Goal: Task Accomplishment & Management: Complete application form

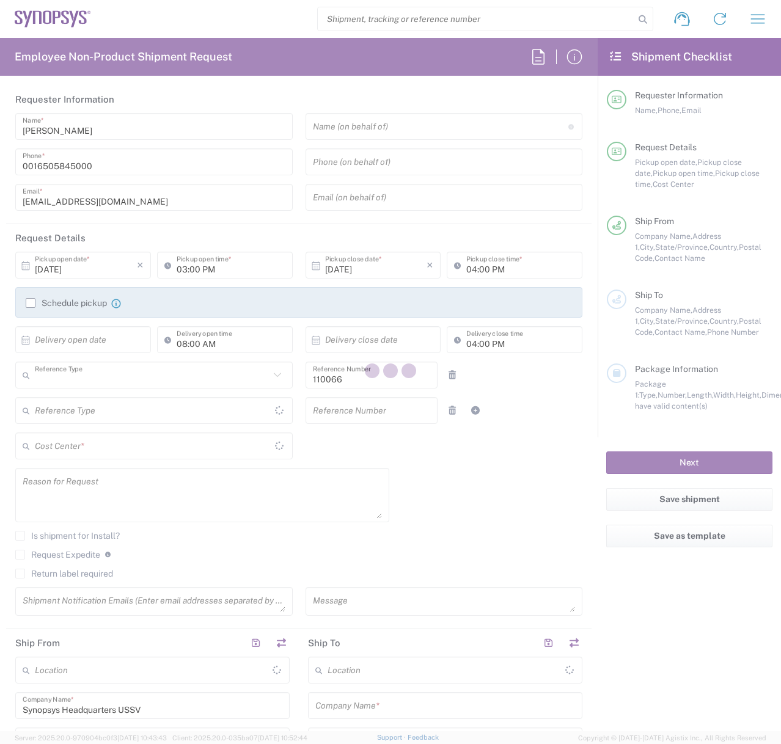
type input "Department"
type input "[US_STATE]"
type input "[GEOGRAPHIC_DATA]"
type input "Delivered at Place"
type input "US01, CIO, IT, ESS2 110066"
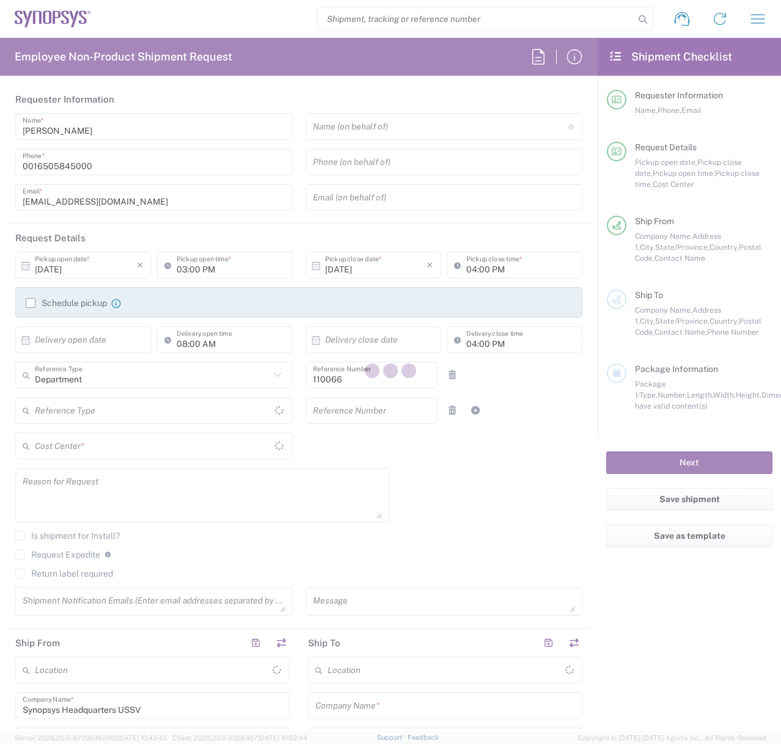
type input "[GEOGRAPHIC_DATA]"
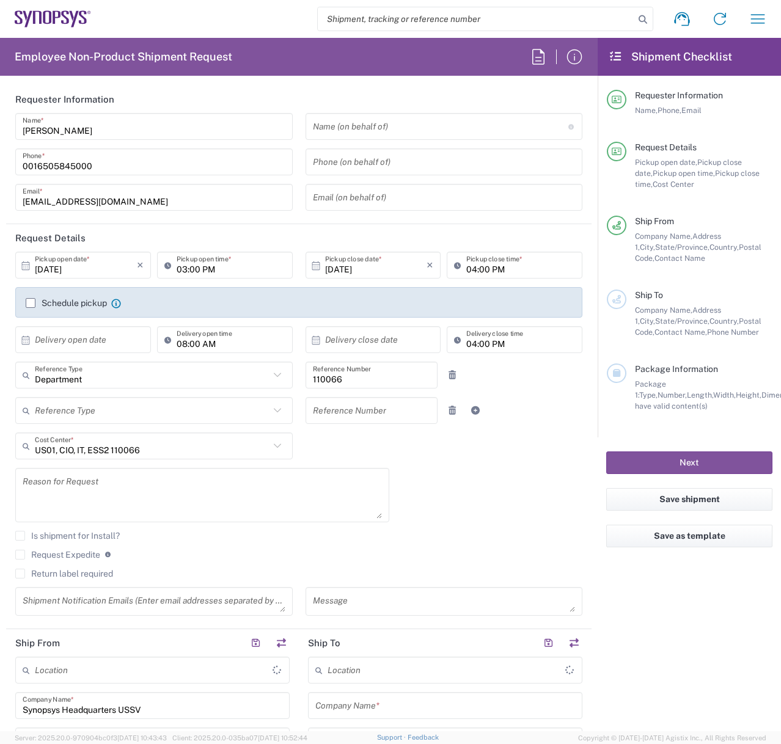
type input "Headquarters USSV"
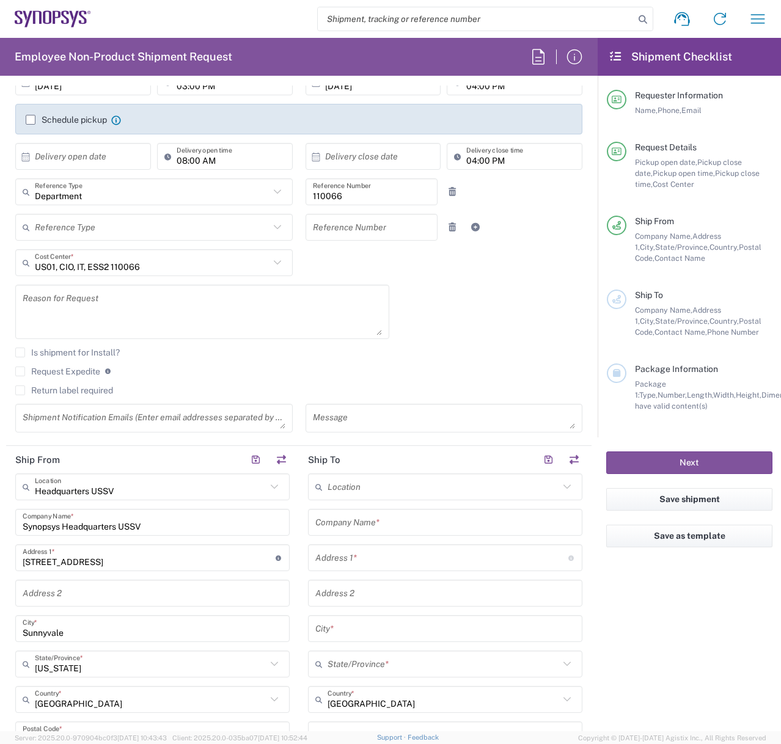
scroll to position [244, 0]
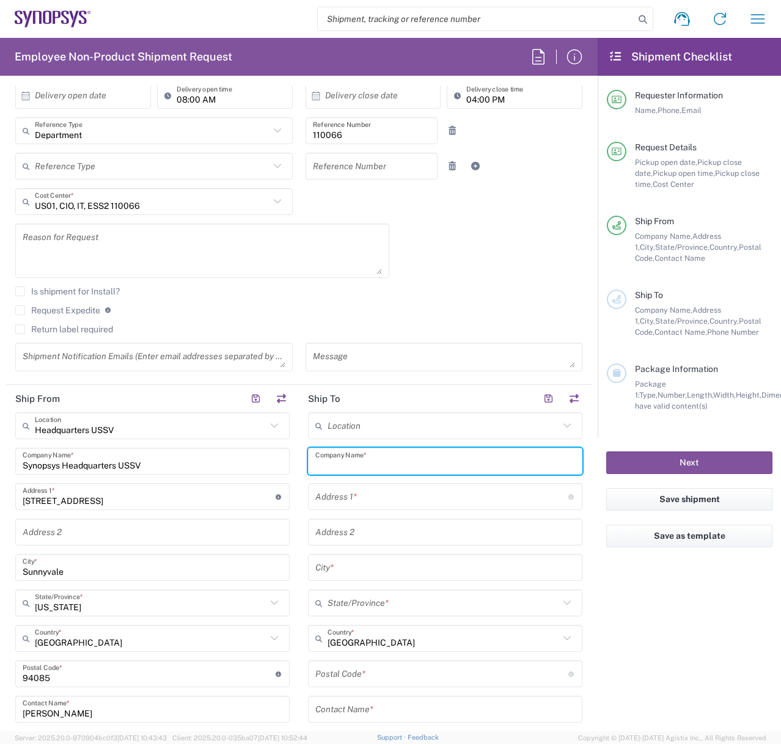
click at [396, 463] on input "text" at bounding box center [445, 461] width 260 height 21
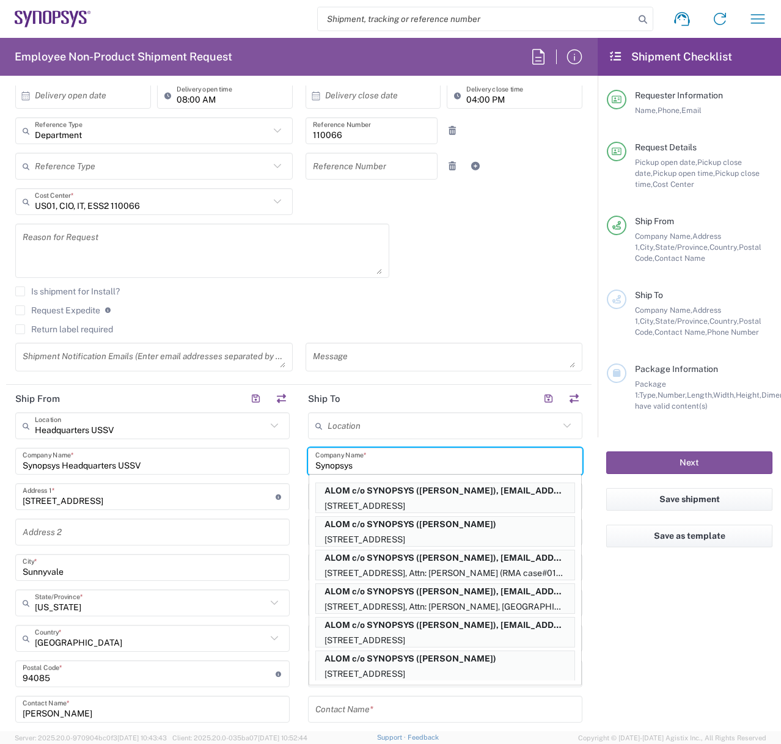
click at [606, 588] on agx-form-checklist "Shipment Checklist Requester Information Name, Phone, Email Request Details Pic…" at bounding box center [689, 385] width 183 height 694
type input "ALOM c/o SYNOPSYS"
type input "[STREET_ADDRESS]"
type input "Fremont"
type input "[US_STATE]"
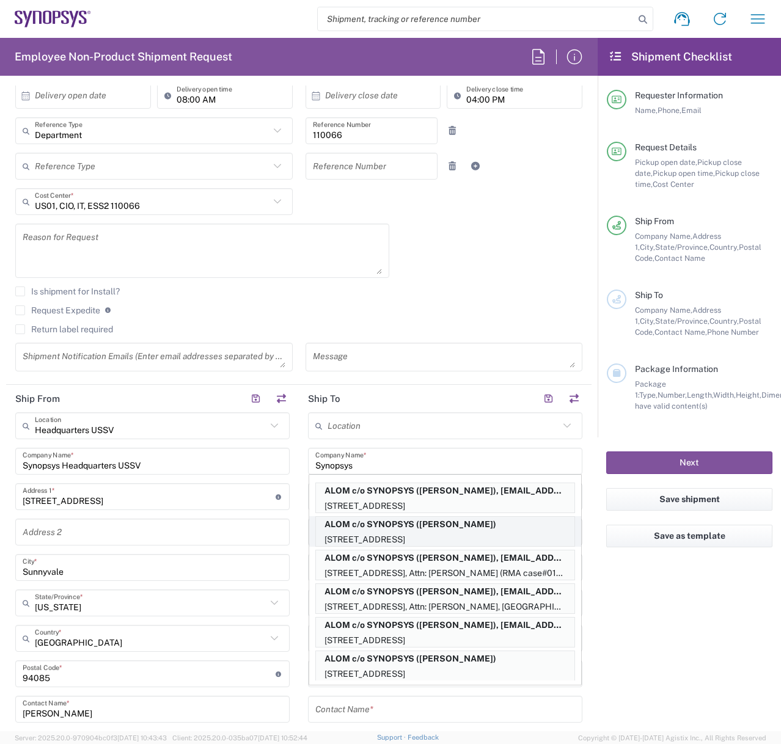
type input "94539"
type input "[PERSON_NAME]"
type input "4085551212"
type input "[EMAIL_ADDRESS][DOMAIN_NAME]"
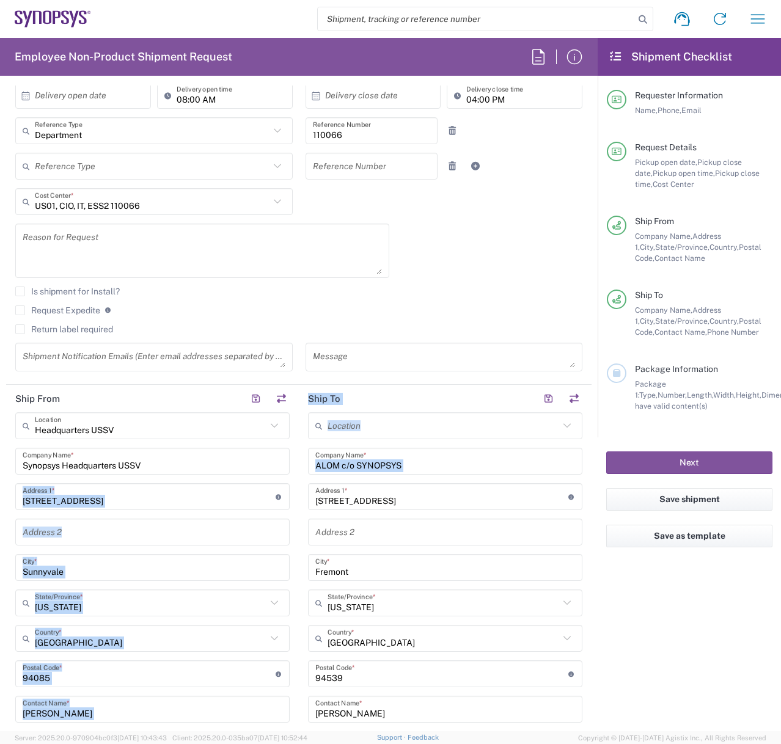
drag, startPoint x: 456, startPoint y: 471, endPoint x: 49, endPoint y: 484, distance: 407.2
click at [49, 483] on div "Ship From Headquarters USSV Location Headquarters [GEOGRAPHIC_DATA] Agrate Bria…" at bounding box center [298, 658] width 585 height 546
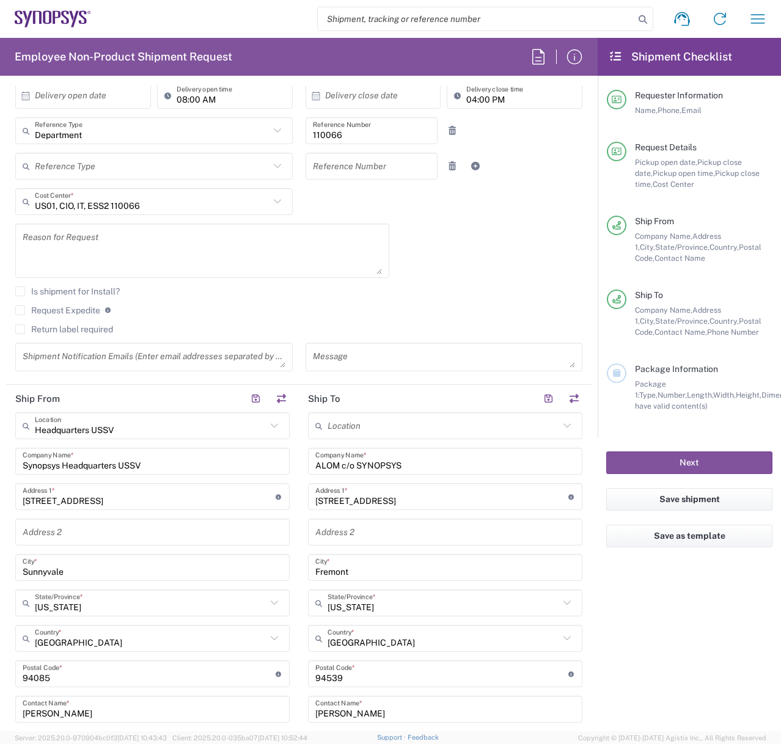
click at [628, 587] on agx-form-checklist "Shipment Checklist Requester Information Name, Phone, Email Request Details Pic…" at bounding box center [689, 385] width 183 height 694
drag, startPoint x: 352, startPoint y: 463, endPoint x: 308, endPoint y: 466, distance: 44.1
click at [308, 466] on div "ALOM c/o SYNOPSYS Company Name *" at bounding box center [445, 461] width 274 height 27
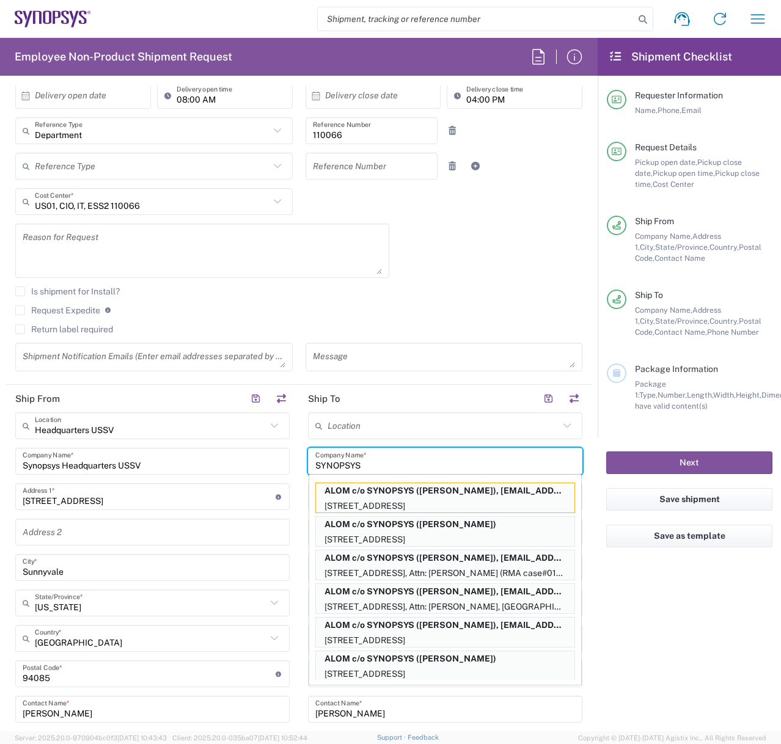
click at [408, 459] on input "SYNOPSYS" at bounding box center [445, 461] width 260 height 21
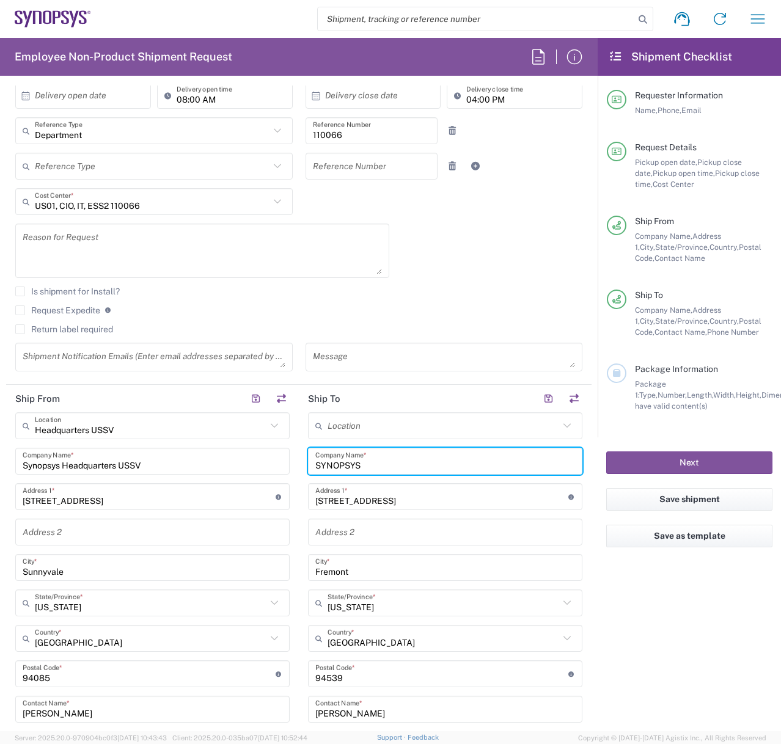
type input "SYNOPSYS"
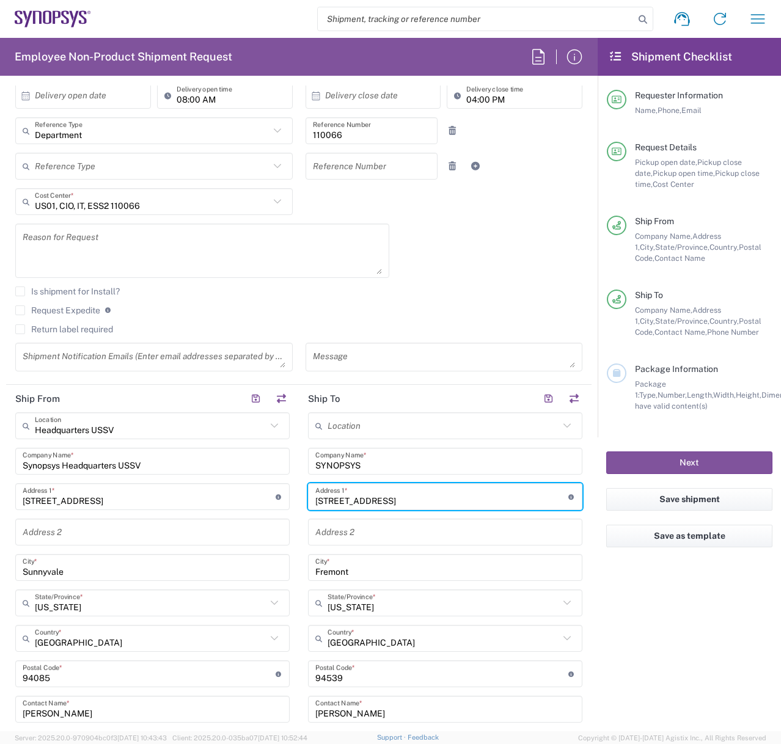
drag, startPoint x: 449, startPoint y: 502, endPoint x: 238, endPoint y: 493, distance: 210.4
click at [236, 493] on div "Ship From Headquarters USSV Location Headquarters [GEOGRAPHIC_DATA] Agrate Bria…" at bounding box center [298, 658] width 585 height 546
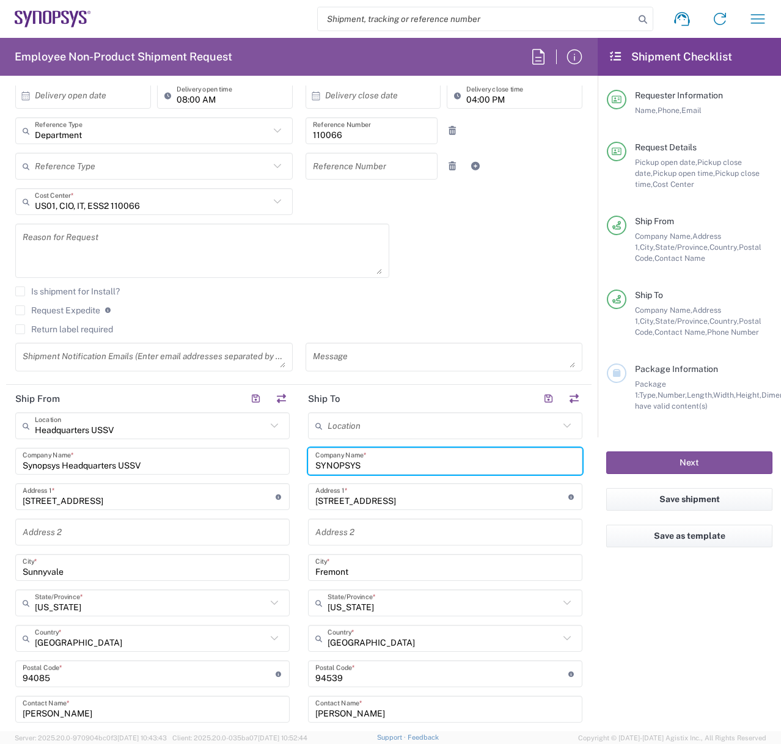
drag, startPoint x: 385, startPoint y: 463, endPoint x: 290, endPoint y: 461, distance: 95.4
click at [290, 461] on div "Ship From Headquarters USSV Location Headquarters [GEOGRAPHIC_DATA] Agrate Bria…" at bounding box center [298, 658] width 585 height 546
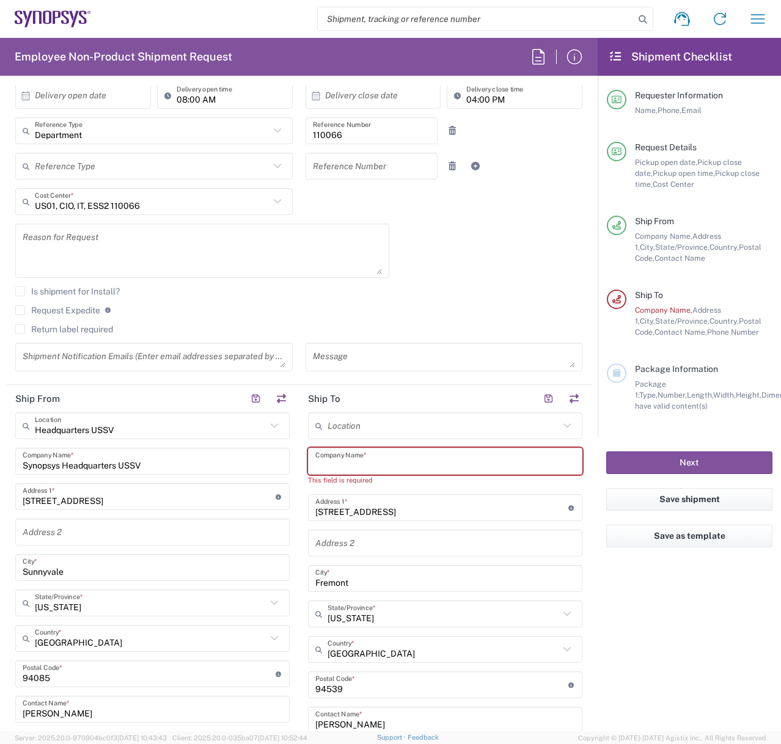
click at [460, 506] on input "[STREET_ADDRESS]" at bounding box center [441, 507] width 253 height 21
click at [422, 452] on input "text" at bounding box center [445, 461] width 260 height 21
click at [397, 425] on input "text" at bounding box center [444, 426] width 232 height 21
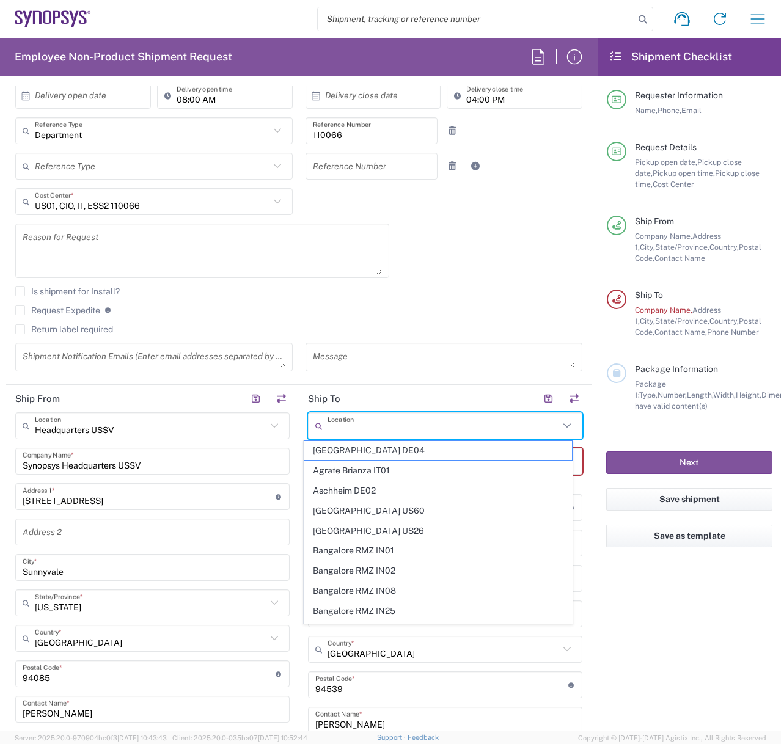
click at [692, 604] on agx-form-checklist "Shipment Checklist Requester Information Name, Phone, Email Request Details Pic…" at bounding box center [689, 385] width 183 height 694
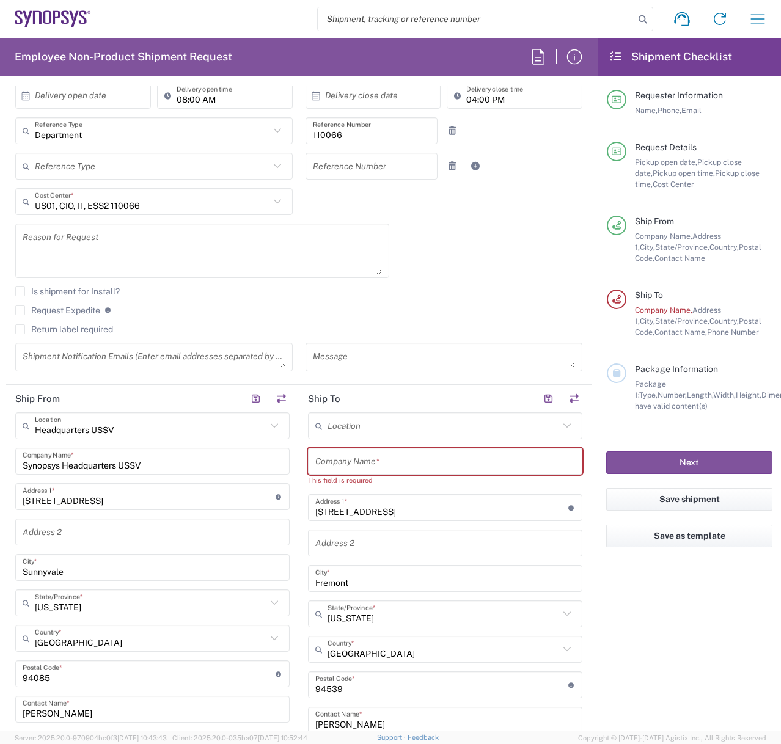
click at [392, 442] on div "Location [GEOGRAPHIC_DATA] DE04 Agrate Brianza IT01 [GEOGRAPHIC_DATA] DE02 [GEO…" at bounding box center [445, 674] width 274 height 524
click at [395, 459] on input "text" at bounding box center [445, 461] width 260 height 21
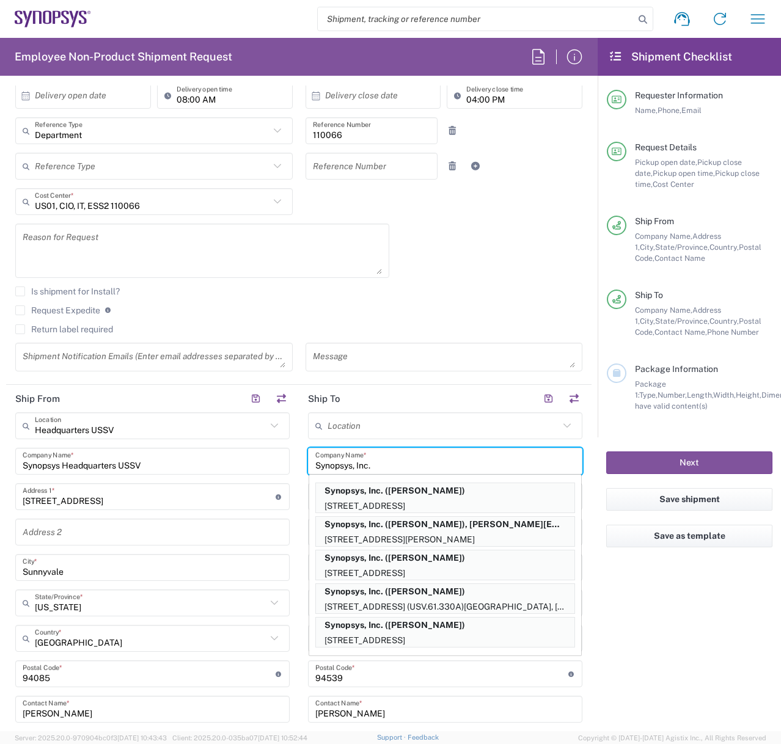
type input "Synopsys, Inc."
click at [708, 654] on agx-form-checklist "Shipment Checklist Requester Information Name, Phone, Email Request Details Pic…" at bounding box center [689, 385] width 183 height 694
click at [414, 460] on input "Synopsys, Inc." at bounding box center [445, 461] width 260 height 21
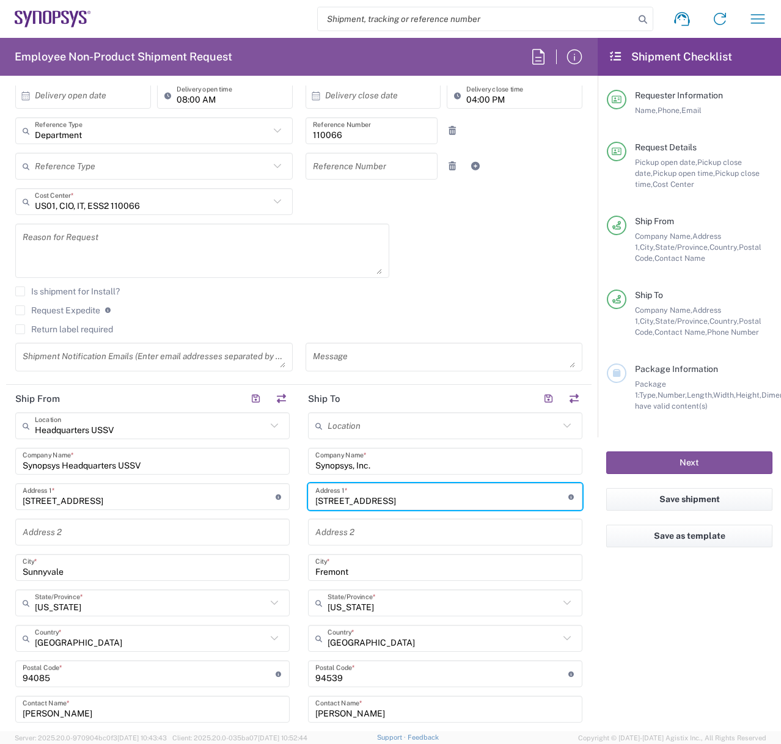
drag, startPoint x: 433, startPoint y: 504, endPoint x: 147, endPoint y: 494, distance: 286.1
click at [147, 494] on div "Ship From Headquarters USSV Location Headquarters [GEOGRAPHIC_DATA] Agrate Bria…" at bounding box center [298, 658] width 585 height 546
type input "17242 Chestnut"
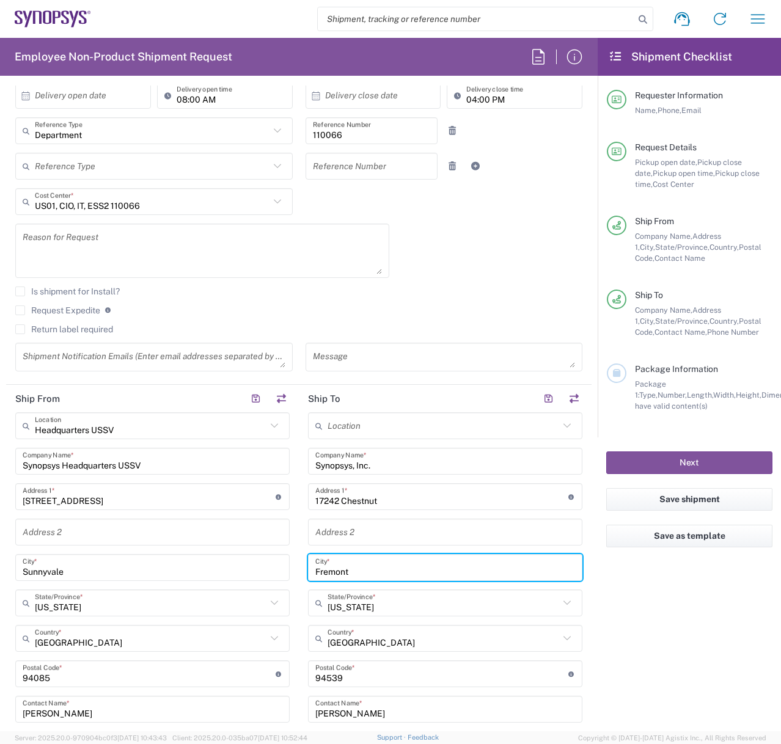
drag, startPoint x: 379, startPoint y: 566, endPoint x: 178, endPoint y: 572, distance: 201.1
click at [178, 572] on div "Ship From Headquarters USSV Location Headquarters [GEOGRAPHIC_DATA] Agrate Bria…" at bounding box center [298, 658] width 585 height 546
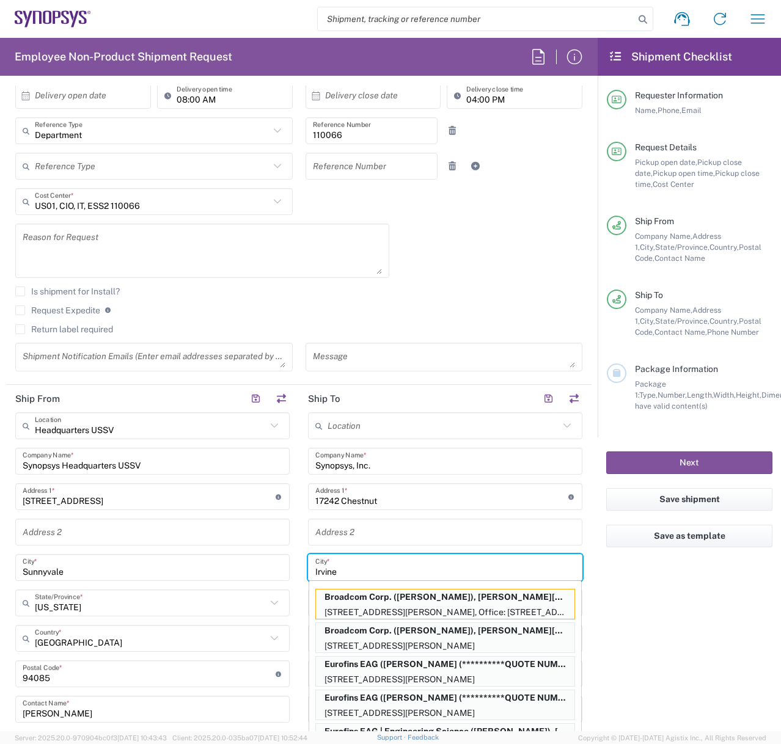
type input "Irvine"
click at [679, 629] on agx-form-checklist "Shipment Checklist Requester Information Name, Phone, Email Request Details Pic…" at bounding box center [689, 385] width 183 height 694
click at [661, 636] on agx-form-checklist "Shipment Checklist Requester Information Name, Phone, Email Request Details Pic…" at bounding box center [689, 385] width 183 height 694
click at [468, 567] on input "Irvine" at bounding box center [445, 567] width 260 height 21
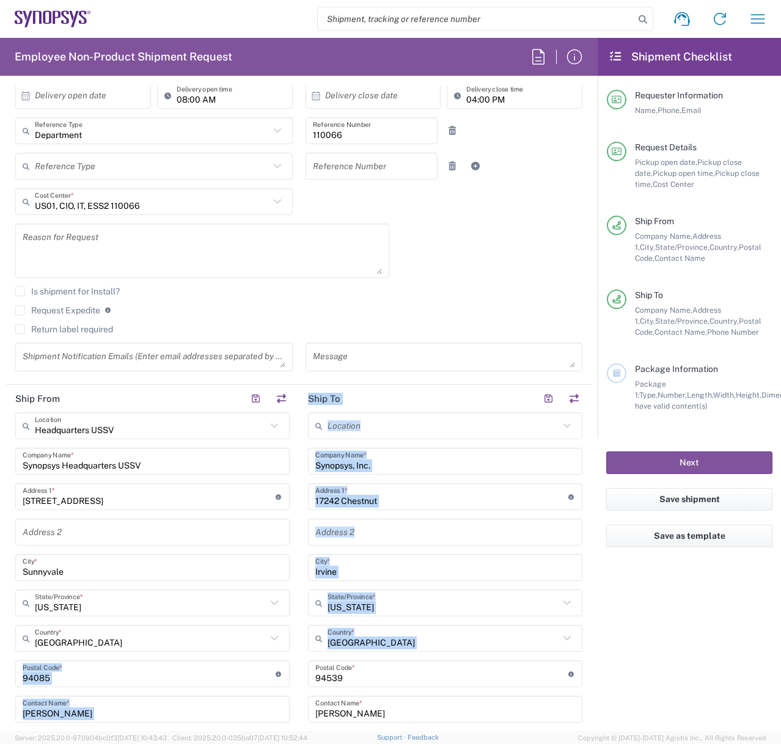
drag, startPoint x: 411, startPoint y: 684, endPoint x: 117, endPoint y: 671, distance: 293.6
click at [117, 672] on div "Ship From Headquarters USSV Location Headquarters [GEOGRAPHIC_DATA] Agrate Bria…" at bounding box center [298, 658] width 585 height 546
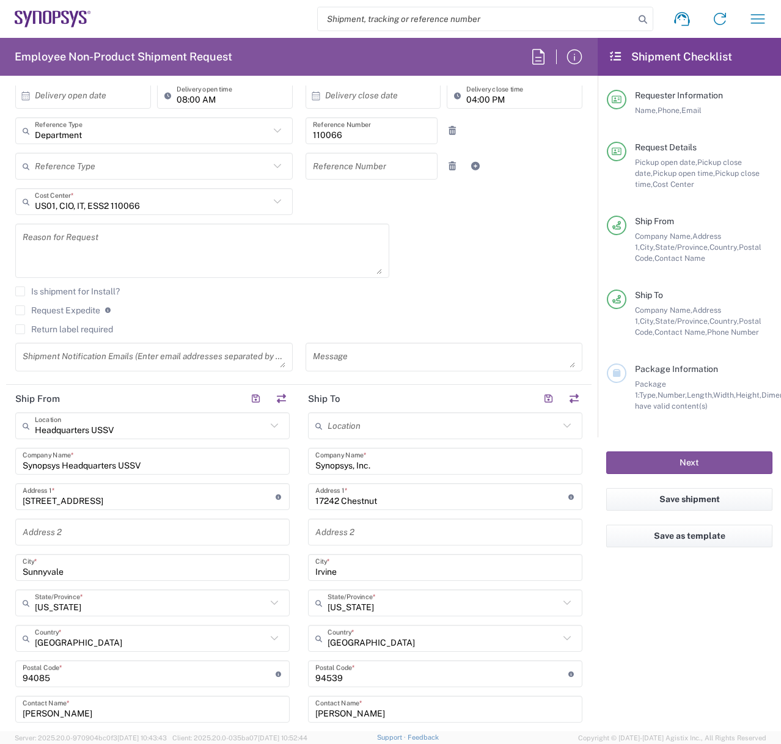
click at [392, 680] on input "undefined" at bounding box center [441, 674] width 253 height 21
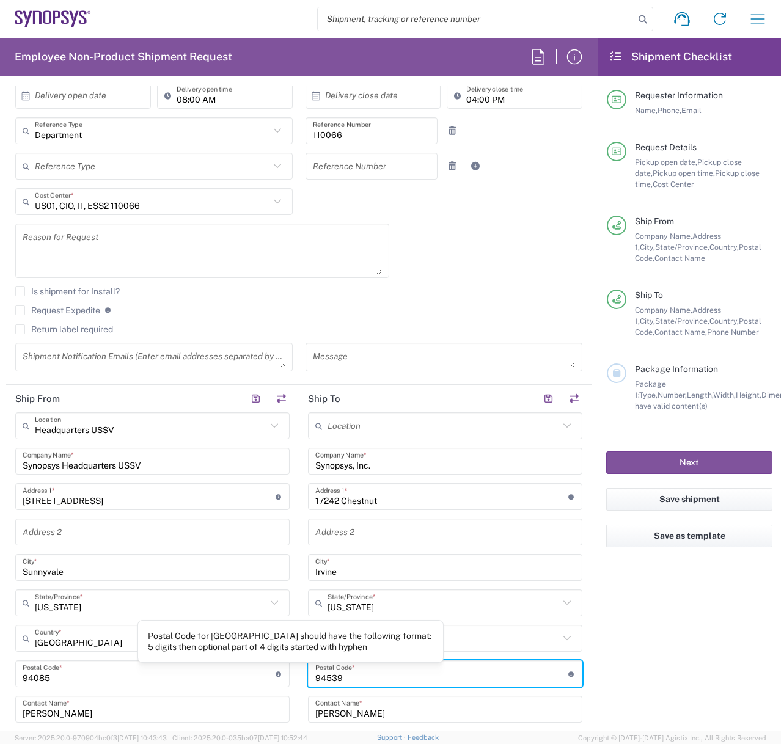
drag, startPoint x: 379, startPoint y: 682, endPoint x: 265, endPoint y: 674, distance: 114.6
click at [265, 674] on div "Ship From Headquarters USSV Location Headquarters [GEOGRAPHIC_DATA] Agrate Bria…" at bounding box center [298, 658] width 585 height 546
type input "92612"
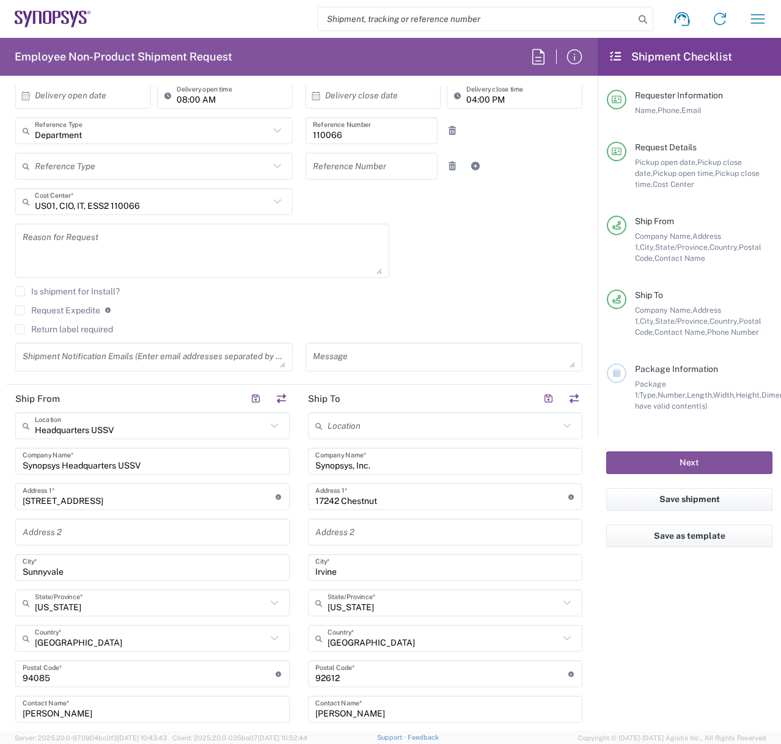
click at [614, 655] on agx-form-checklist "Shipment Checklist Requester Information Name, Phone, Email Request Details Pic…" at bounding box center [689, 385] width 183 height 694
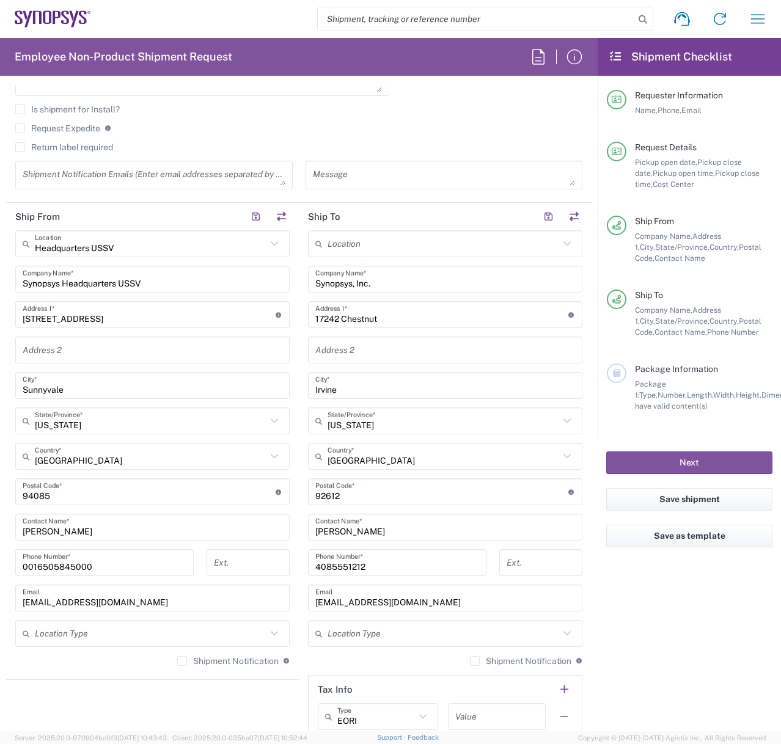
scroll to position [428, 0]
drag, startPoint x: 387, startPoint y: 529, endPoint x: 223, endPoint y: 543, distance: 164.4
click at [223, 543] on div "Ship From Headquarters USSV Location Headquarters [GEOGRAPHIC_DATA] Agrate Bria…" at bounding box center [298, 475] width 585 height 546
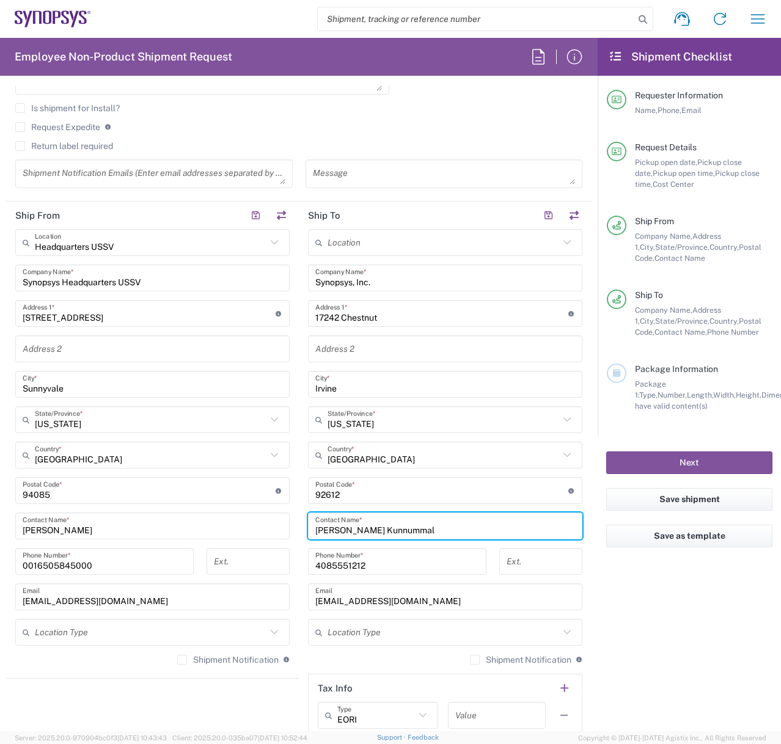
type input "[PERSON_NAME] Kunnummal"
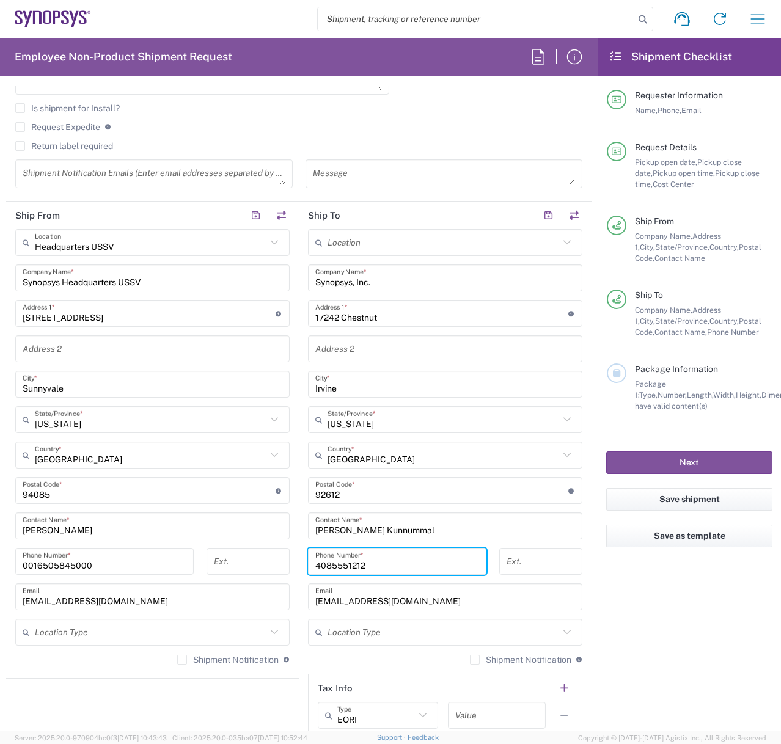
drag, startPoint x: 381, startPoint y: 563, endPoint x: 273, endPoint y: 546, distance: 109.5
click at [273, 546] on div "Ship From Headquarters USSV Location Headquarters [GEOGRAPHIC_DATA] Agrate Bria…" at bounding box center [298, 475] width 585 height 546
type input "9492318973"
click at [683, 629] on agx-form-checklist "Shipment Checklist Requester Information Name, Phone, Email Request Details Pic…" at bounding box center [689, 385] width 183 height 694
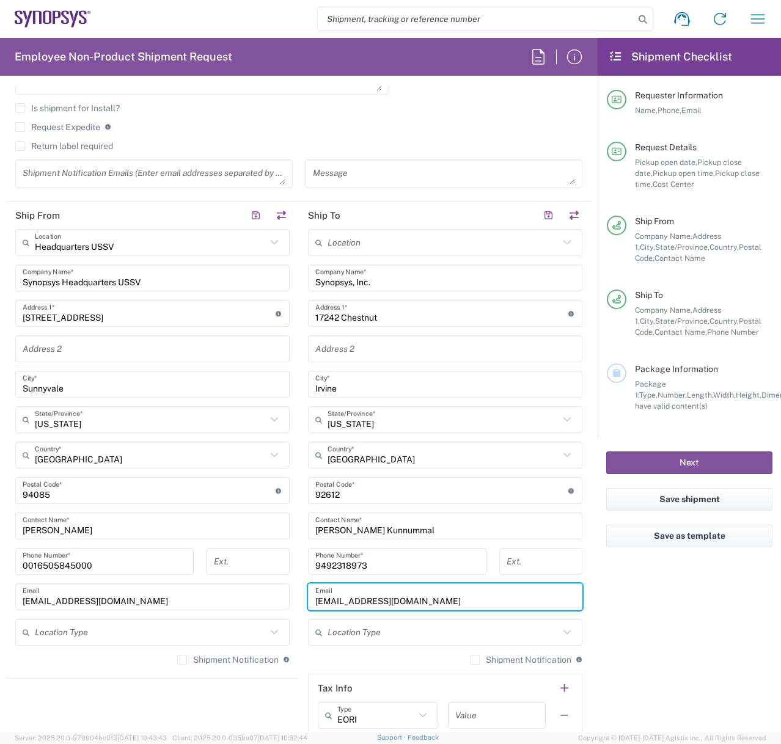
drag, startPoint x: 488, startPoint y: 603, endPoint x: 152, endPoint y: 593, distance: 336.9
click at [152, 593] on div "Ship From Headquarters USSV Location Headquarters [GEOGRAPHIC_DATA] Agrate Bria…" at bounding box center [298, 475] width 585 height 546
type input "[EMAIL_ADDRESS][DOMAIN_NAME]"
click at [650, 631] on agx-form-checklist "Shipment Checklist Requester Information Name, Phone, Email Request Details Pic…" at bounding box center [689, 385] width 183 height 694
click at [621, 686] on agx-form-checklist "Shipment Checklist Requester Information Name, Phone, Email Request Details Pic…" at bounding box center [689, 385] width 183 height 694
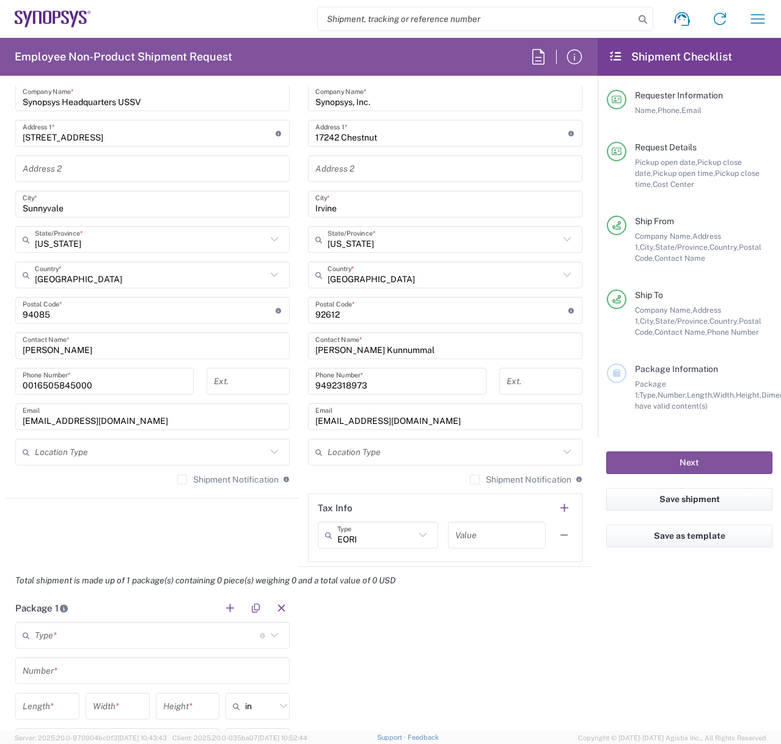
scroll to position [672, 0]
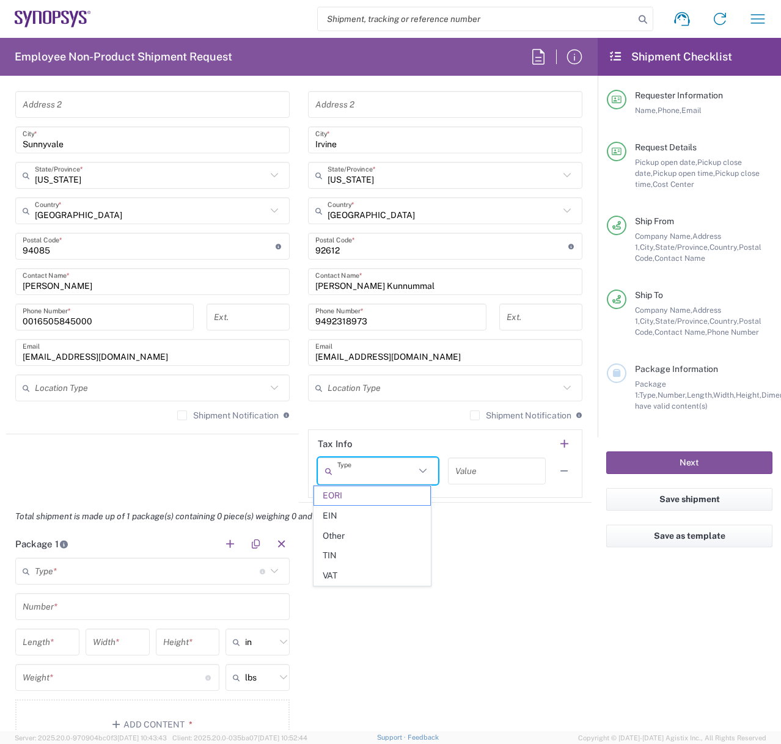
drag, startPoint x: 392, startPoint y: 473, endPoint x: 247, endPoint y: 469, distance: 145.5
click at [247, 469] on div "Ship From Headquarters USSV Location Headquarters [GEOGRAPHIC_DATA] Agrate Bria…" at bounding box center [298, 230] width 585 height 546
type input "EORI"
click at [392, 465] on input "EORI" at bounding box center [376, 471] width 78 height 21
click at [415, 467] on icon at bounding box center [423, 471] width 16 height 16
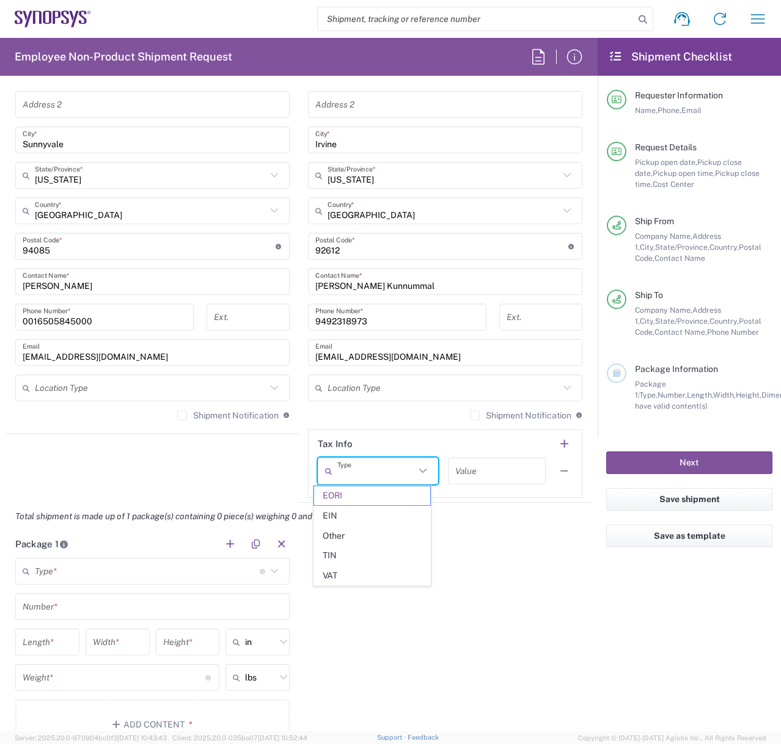
click at [363, 538] on span "Other" at bounding box center [372, 536] width 116 height 19
click at [506, 576] on div "Package 1 Type * Material used to package goods Bale(s) Basket(s) Bolt(s) Bottl…" at bounding box center [298, 644] width 585 height 229
click at [418, 467] on icon at bounding box center [423, 471] width 16 height 16
type input "Other"
click at [378, 494] on span "Other" at bounding box center [372, 495] width 116 height 19
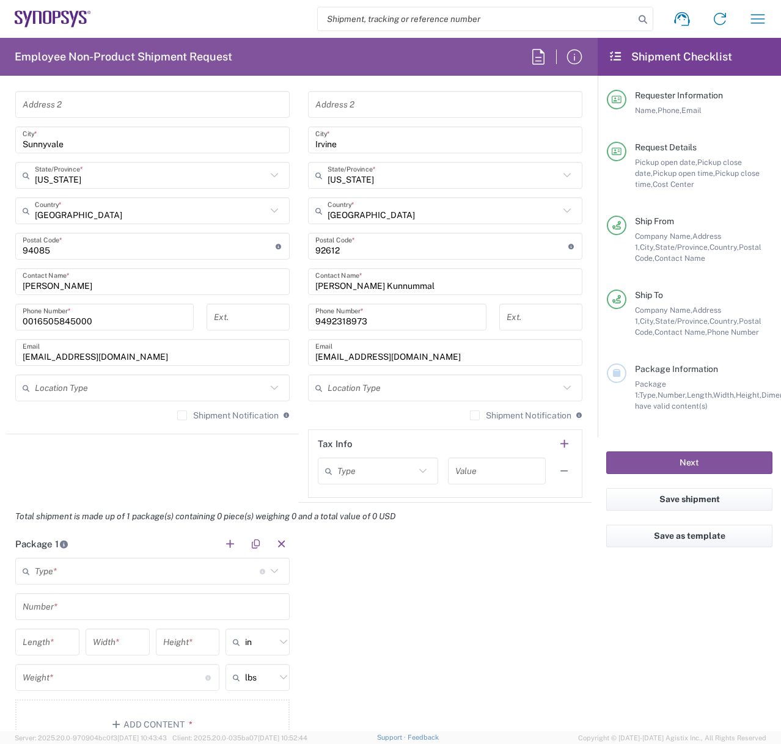
click at [499, 599] on div "Package 1 Type * Material used to package goods Bale(s) Basket(s) Bolt(s) Bottl…" at bounding box center [298, 644] width 585 height 229
click at [138, 569] on input "text" at bounding box center [147, 571] width 225 height 21
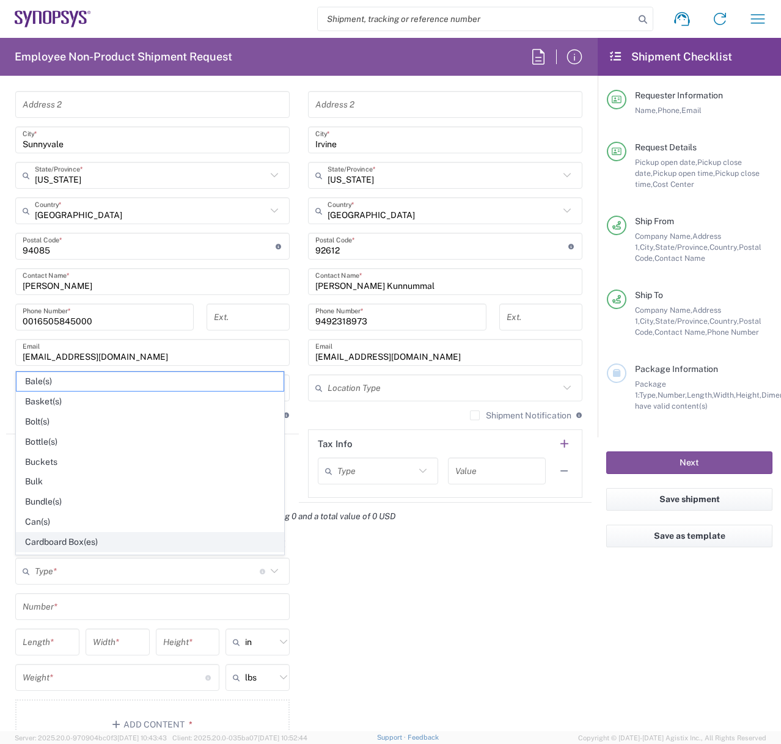
click at [83, 538] on span "Cardboard Box(es)" at bounding box center [149, 542] width 267 height 19
type input "Cardboard Box(es)"
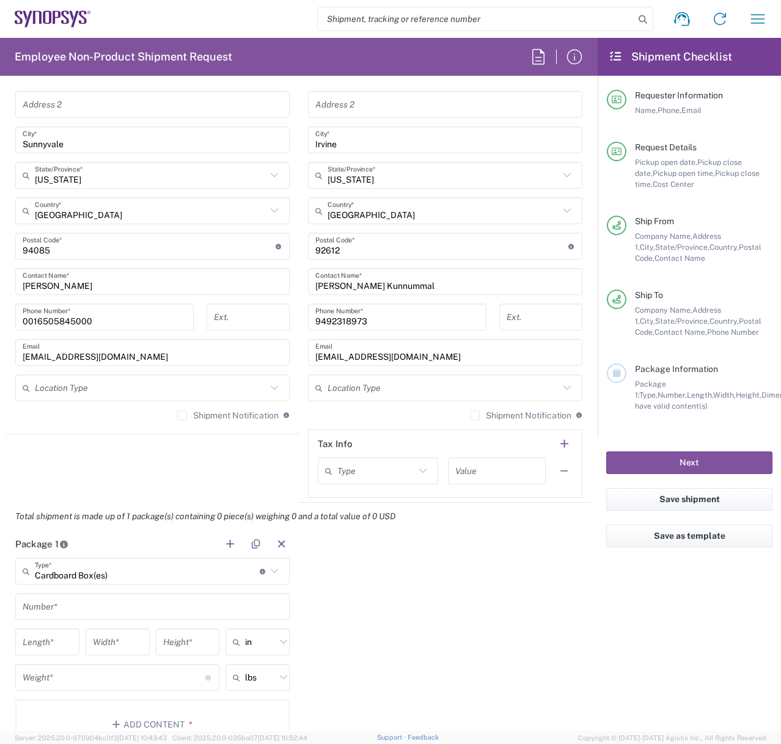
click at [81, 607] on input "text" at bounding box center [153, 606] width 260 height 21
type input "1"
click at [49, 645] on input "number" at bounding box center [47, 642] width 49 height 21
type input "20"
click at [121, 643] on input "number" at bounding box center [117, 642] width 49 height 21
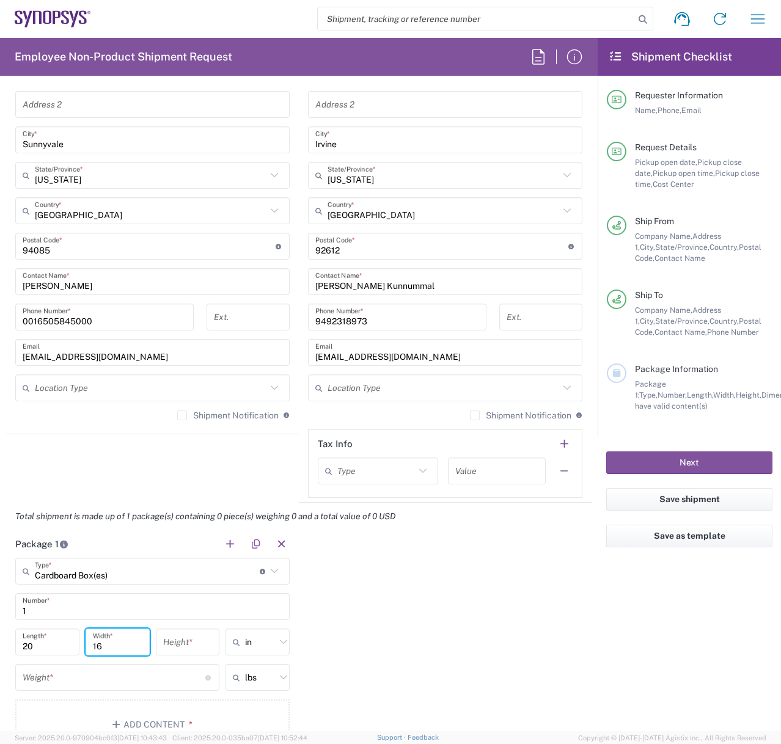
type input "16"
click at [180, 640] on input "number" at bounding box center [187, 642] width 49 height 21
type input "5"
click at [82, 681] on input "number" at bounding box center [114, 677] width 183 height 21
type input "10"
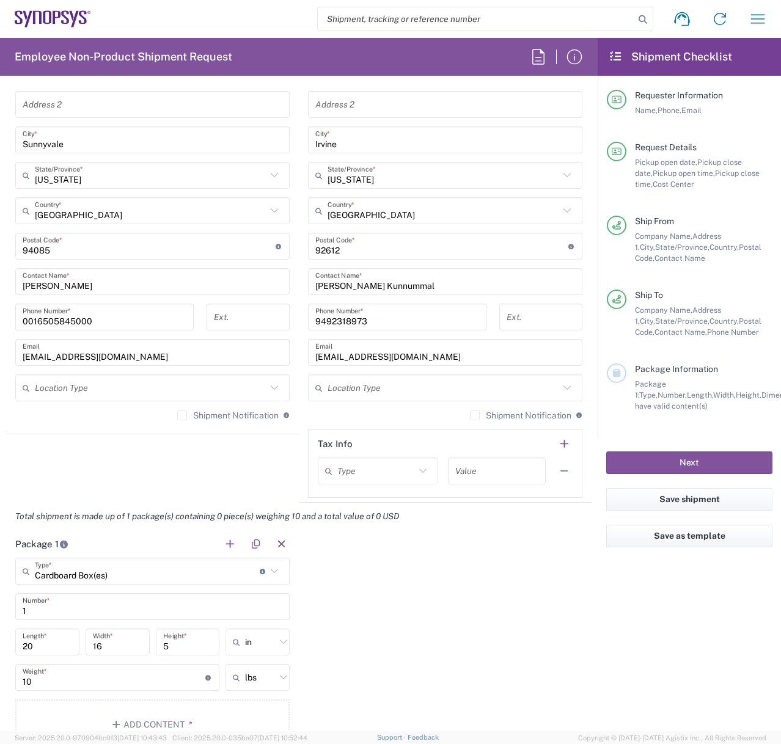
click at [478, 614] on div "Package 1 Cardboard Box(es) Type * Material used to package goods Bale(s) Baske…" at bounding box center [298, 644] width 585 height 229
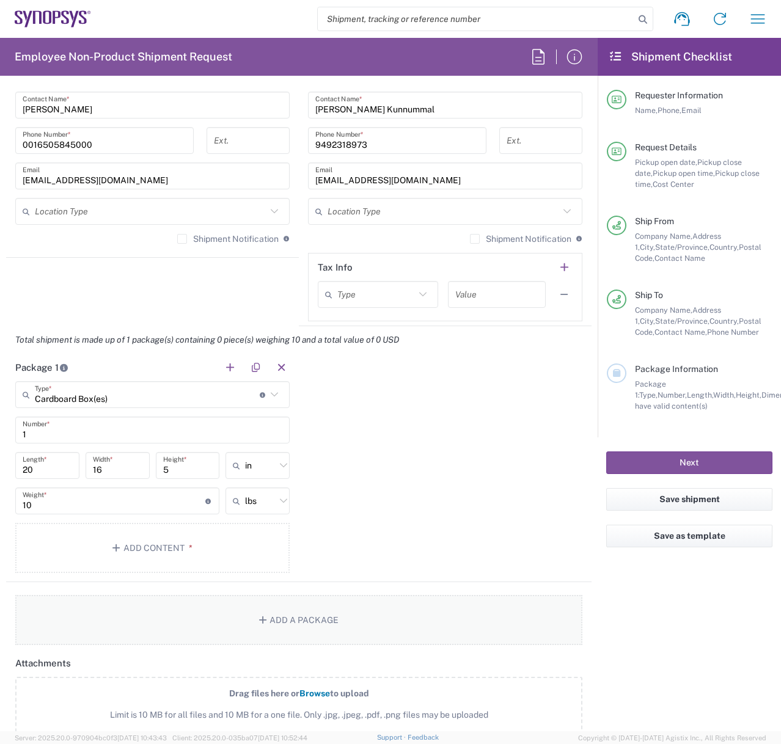
scroll to position [856, 0]
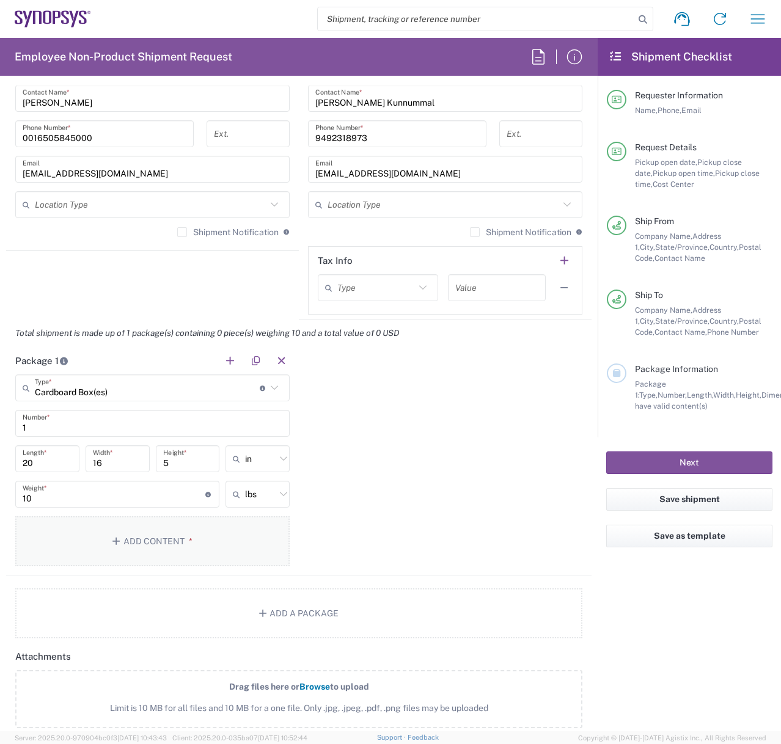
click at [149, 535] on button "Add Content *" at bounding box center [152, 541] width 274 height 50
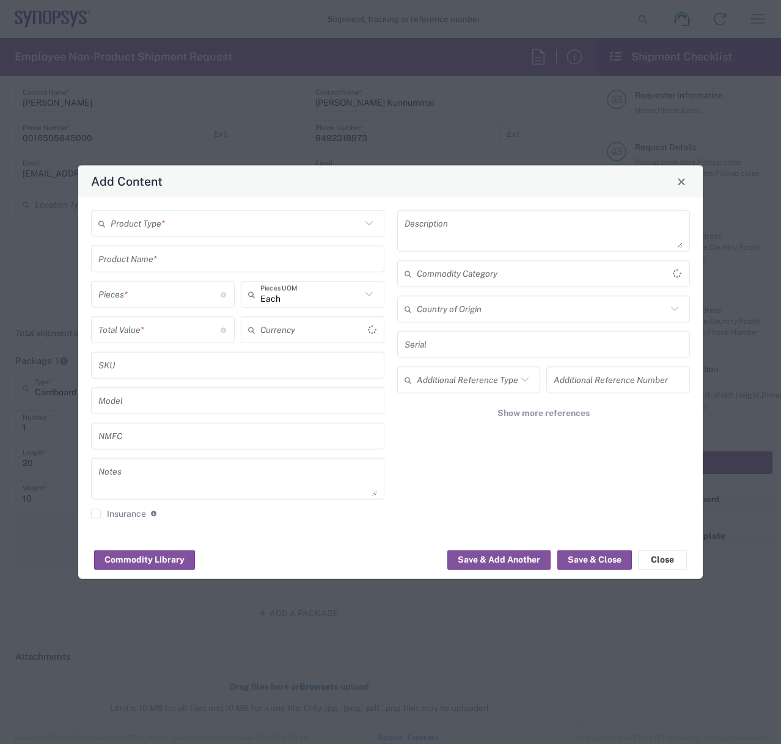
type input "US Dollar"
click at [161, 227] on input "text" at bounding box center [236, 223] width 251 height 21
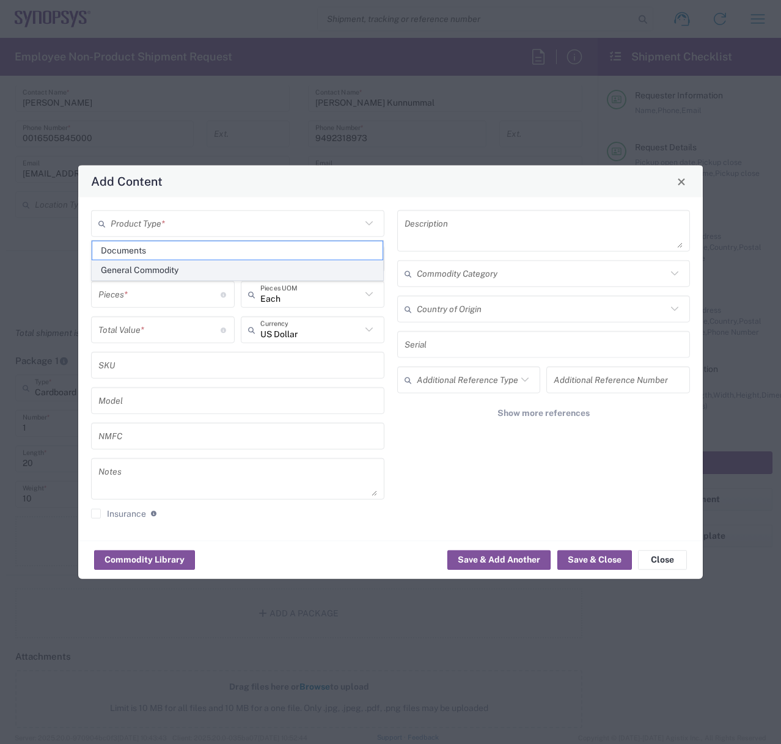
click at [144, 265] on span "General Commodity" at bounding box center [237, 270] width 291 height 19
type input "General Commodity"
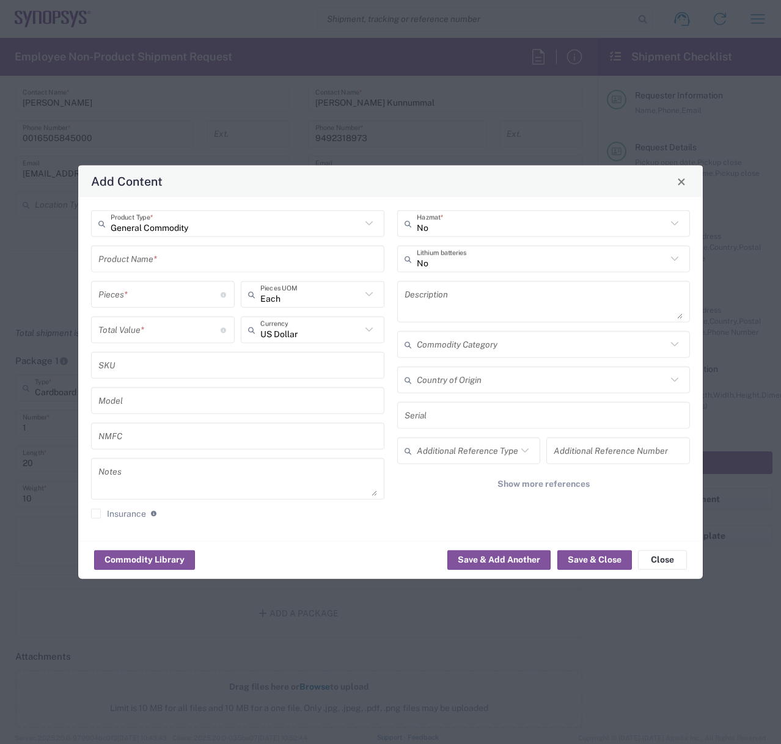
click at [142, 269] on input "text" at bounding box center [237, 258] width 279 height 21
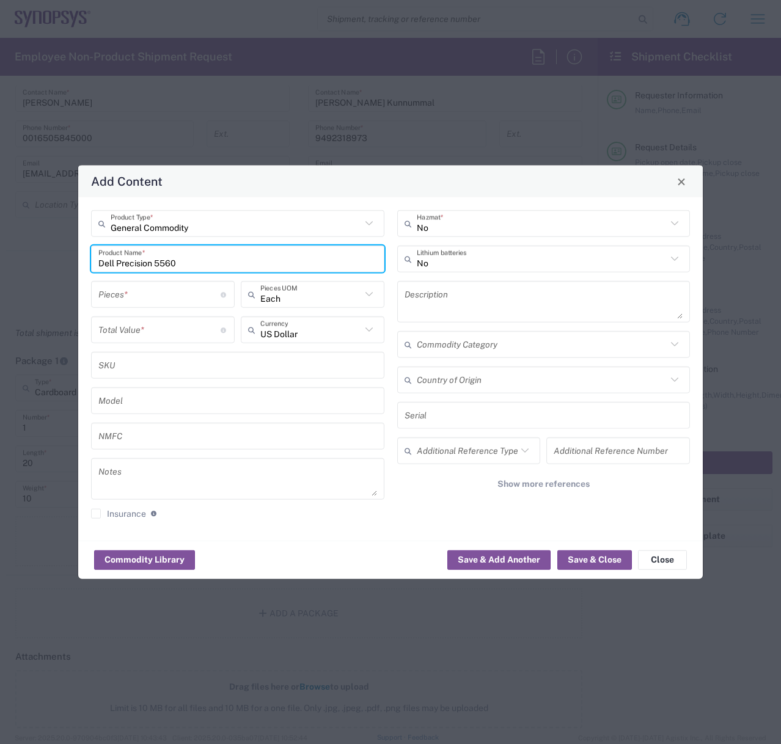
type input "Dell Precision 5560"
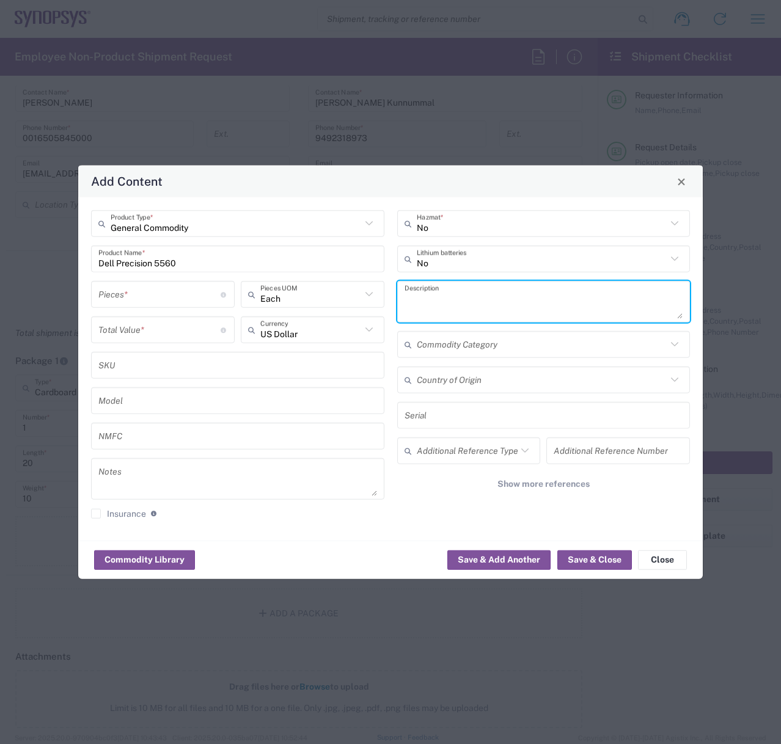
click at [460, 304] on textarea at bounding box center [544, 302] width 279 height 34
type textarea "Dell laptop"
click at [612, 557] on button "Save & Close" at bounding box center [594, 560] width 75 height 20
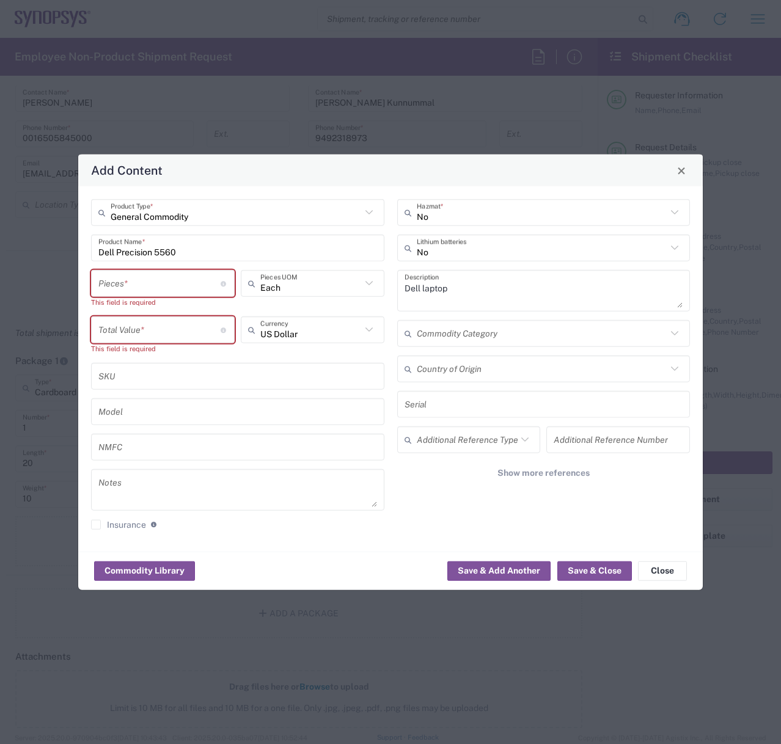
click at [143, 285] on input "number" at bounding box center [159, 283] width 122 height 21
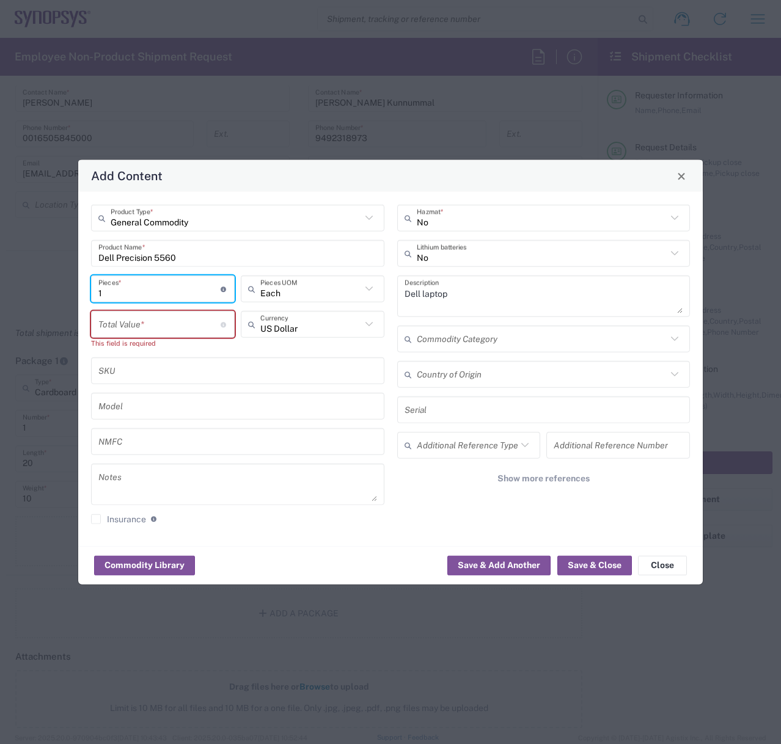
type input "1"
click at [158, 328] on input "number" at bounding box center [159, 323] width 122 height 21
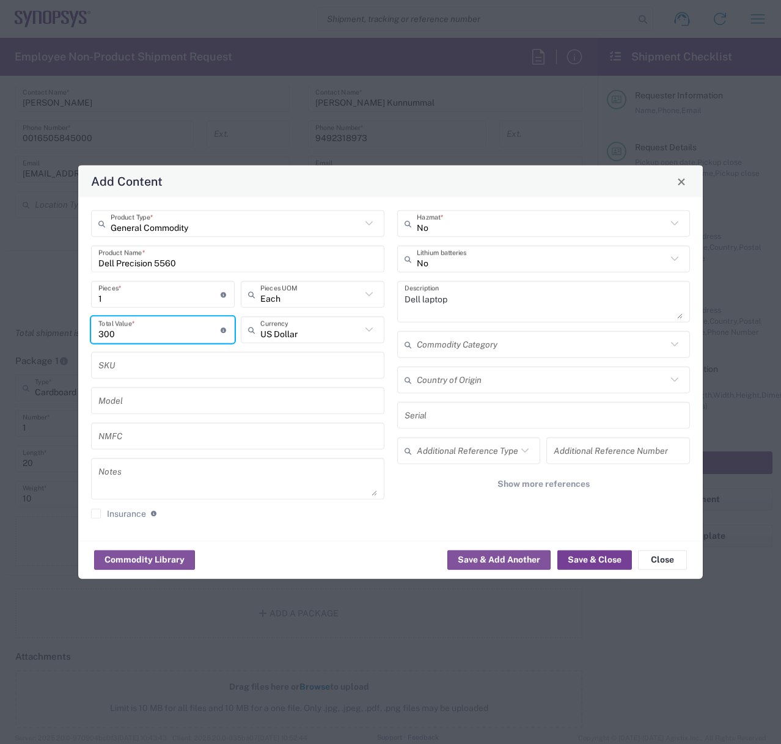
type input "300"
drag, startPoint x: 598, startPoint y: 557, endPoint x: 535, endPoint y: 568, distance: 63.8
click at [598, 557] on button "Save & Close" at bounding box center [594, 560] width 75 height 20
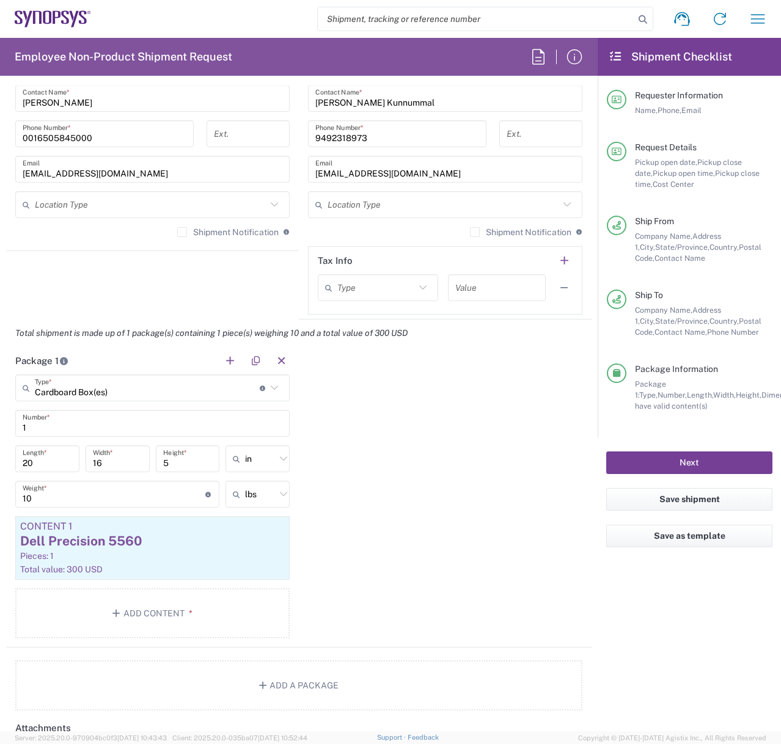
click at [711, 459] on button "Next" at bounding box center [689, 463] width 166 height 23
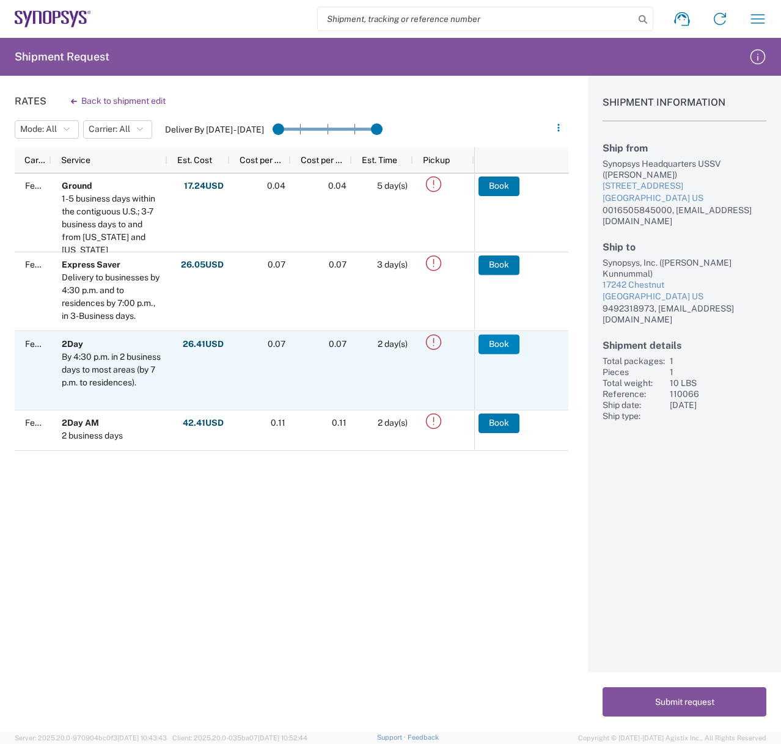
click at [504, 345] on button "Book" at bounding box center [498, 344] width 41 height 20
